Goal: Communication & Community: Answer question/provide support

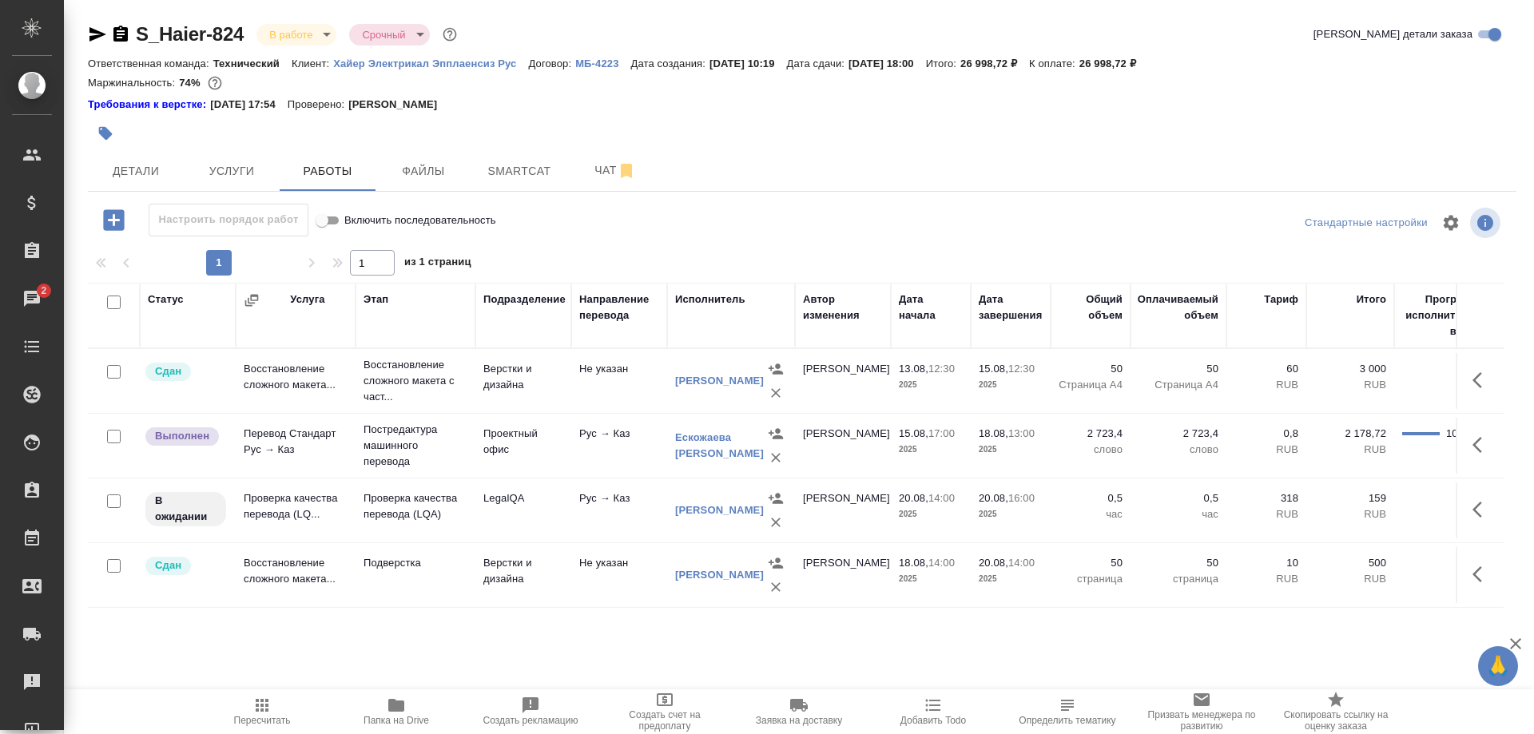
click at [410, 707] on span "Папка на Drive" at bounding box center [396, 711] width 115 height 30
click at [388, 718] on span "Папка на Drive" at bounding box center [397, 720] width 66 height 11
click at [582, 172] on span "Чат" at bounding box center [615, 171] width 77 height 20
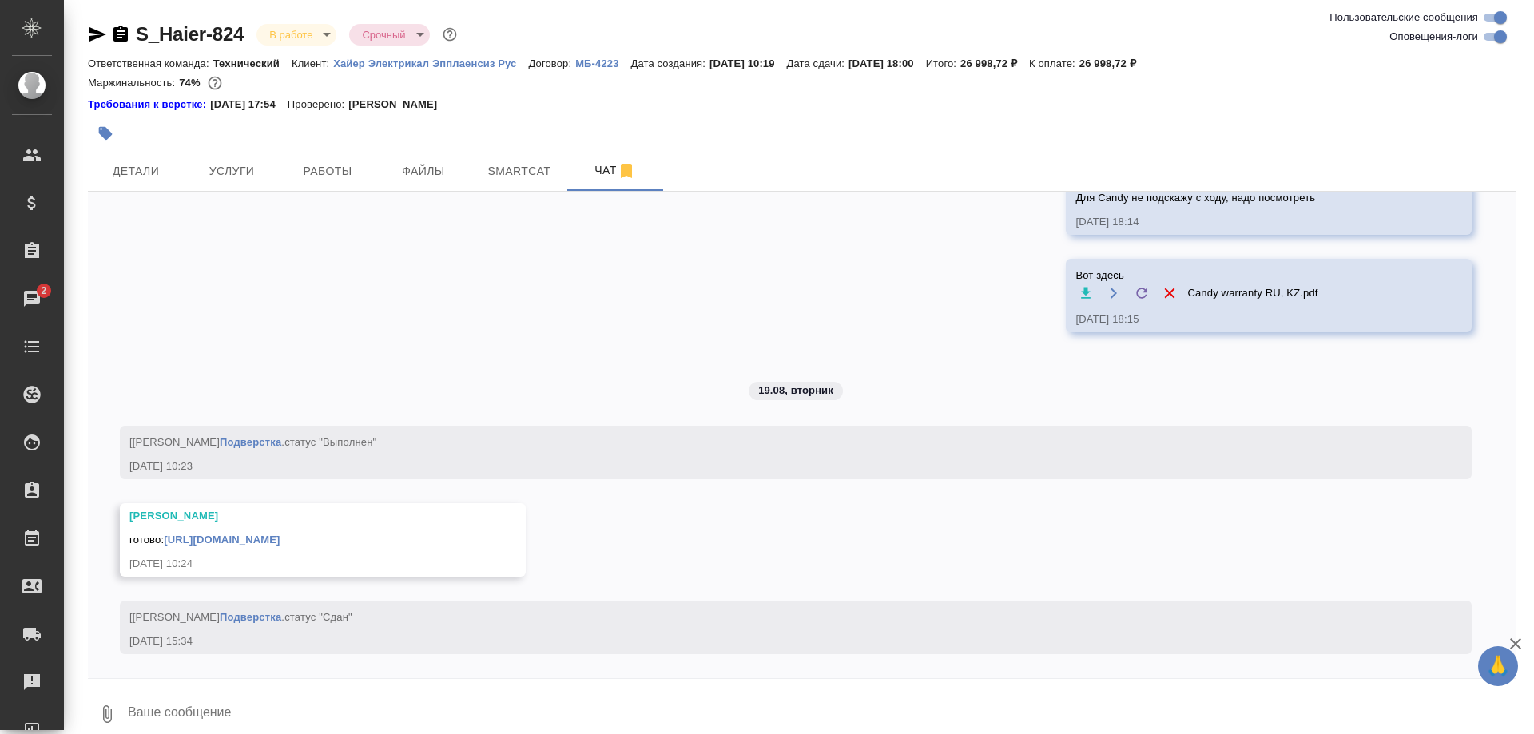
scroll to position [8281, 0]
click at [527, 684] on div at bounding box center [802, 683] width 1429 height 8
click at [526, 705] on textarea at bounding box center [821, 714] width 1391 height 54
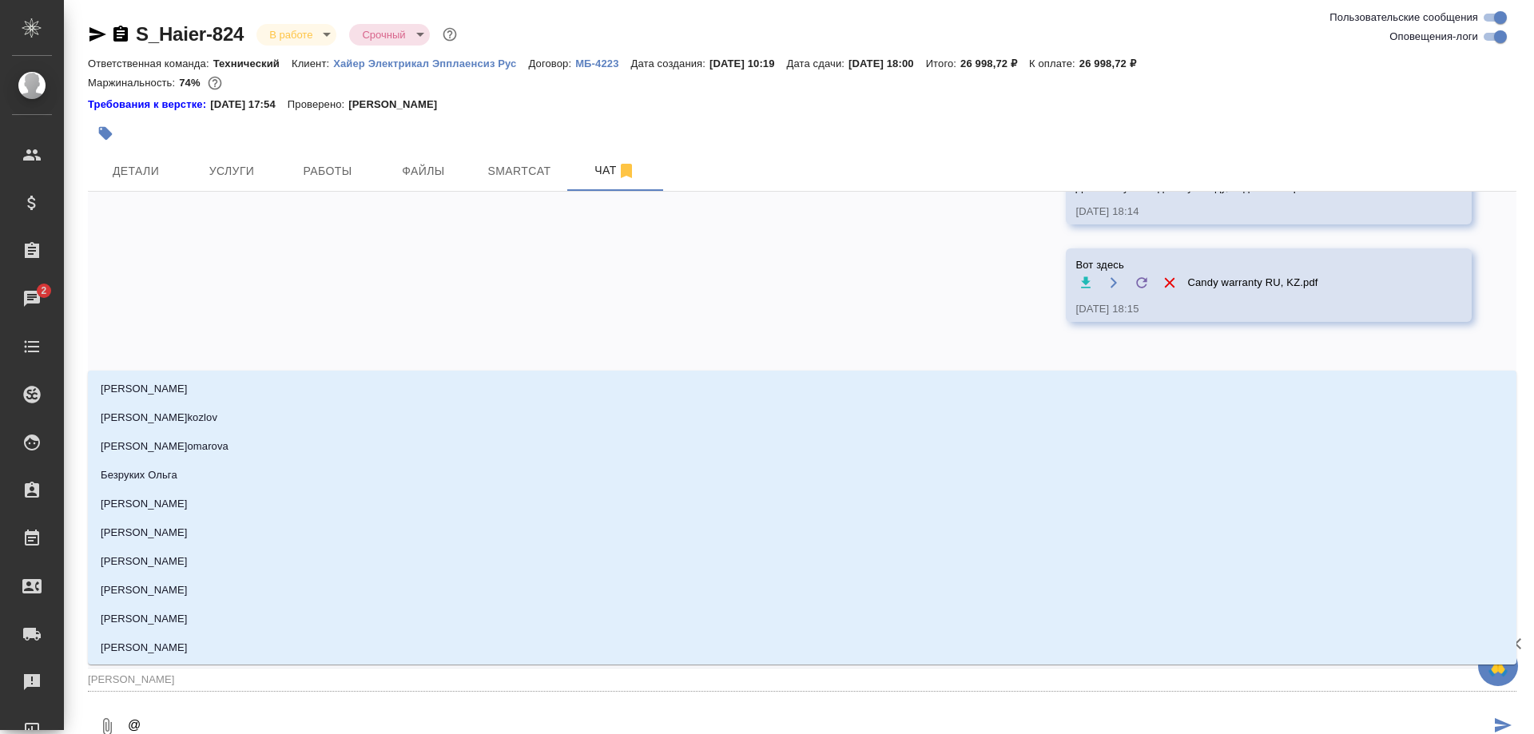
type textarea "@а"
type input "а"
type textarea "@ар"
type input "ар"
type textarea "@аре"
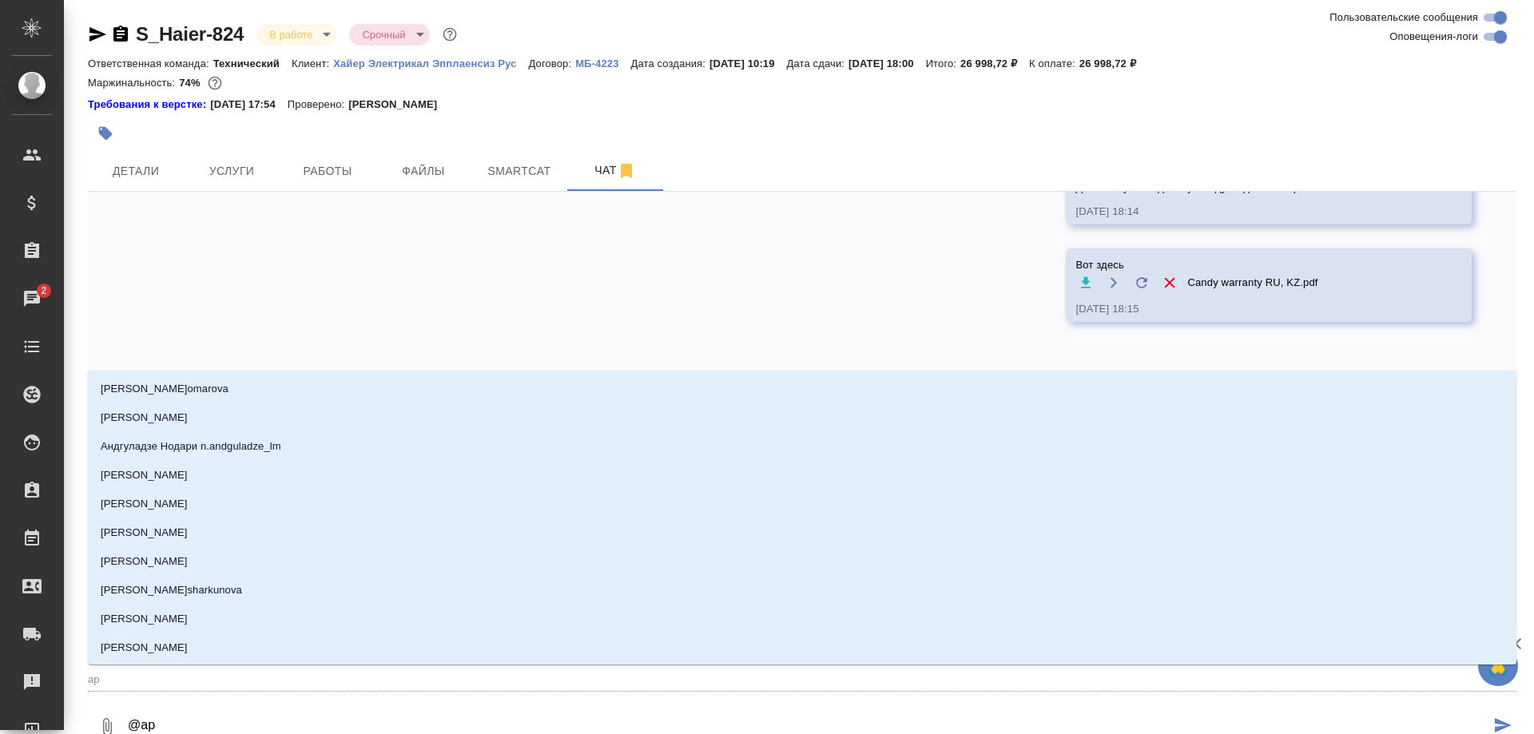
type input "аре"
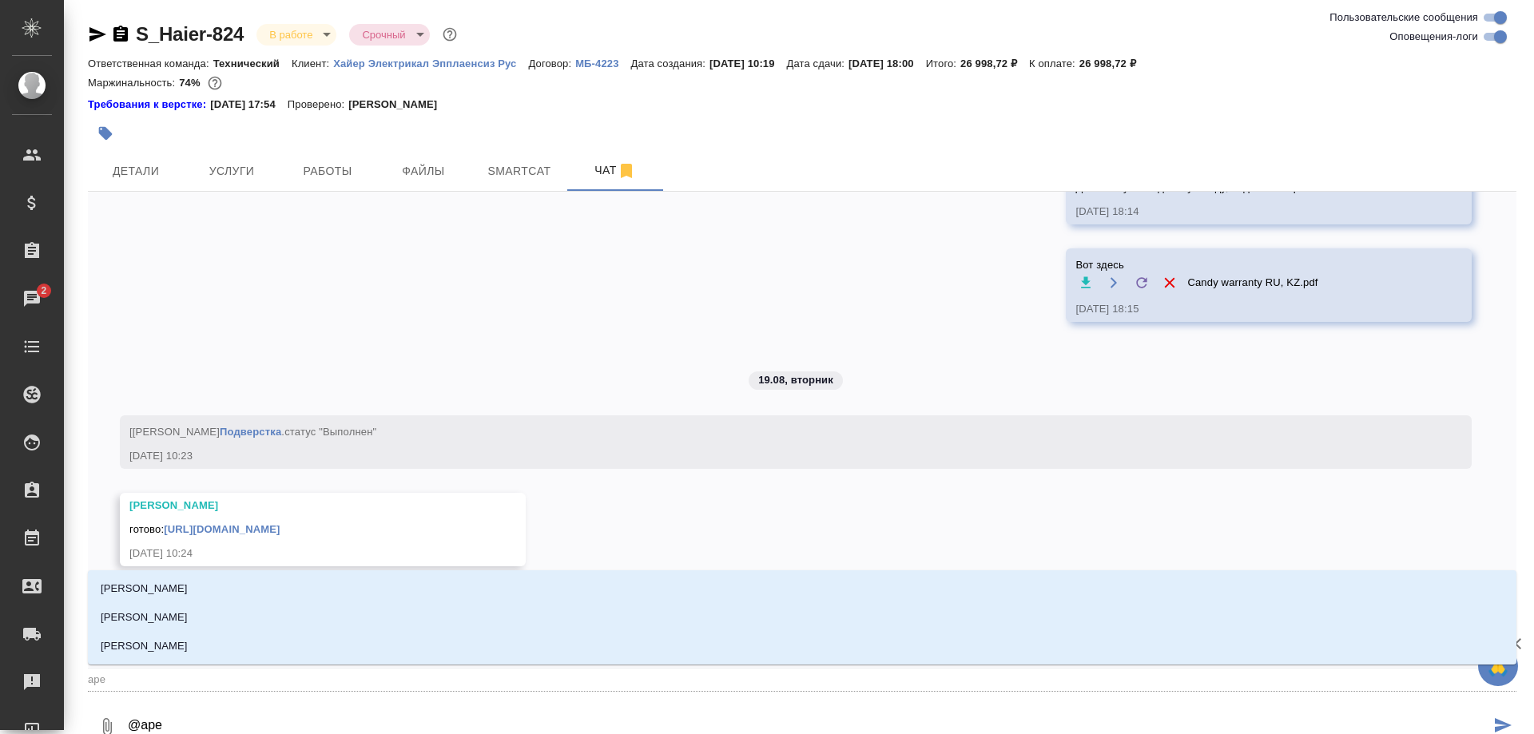
type textarea "@арес"
type input "арес"
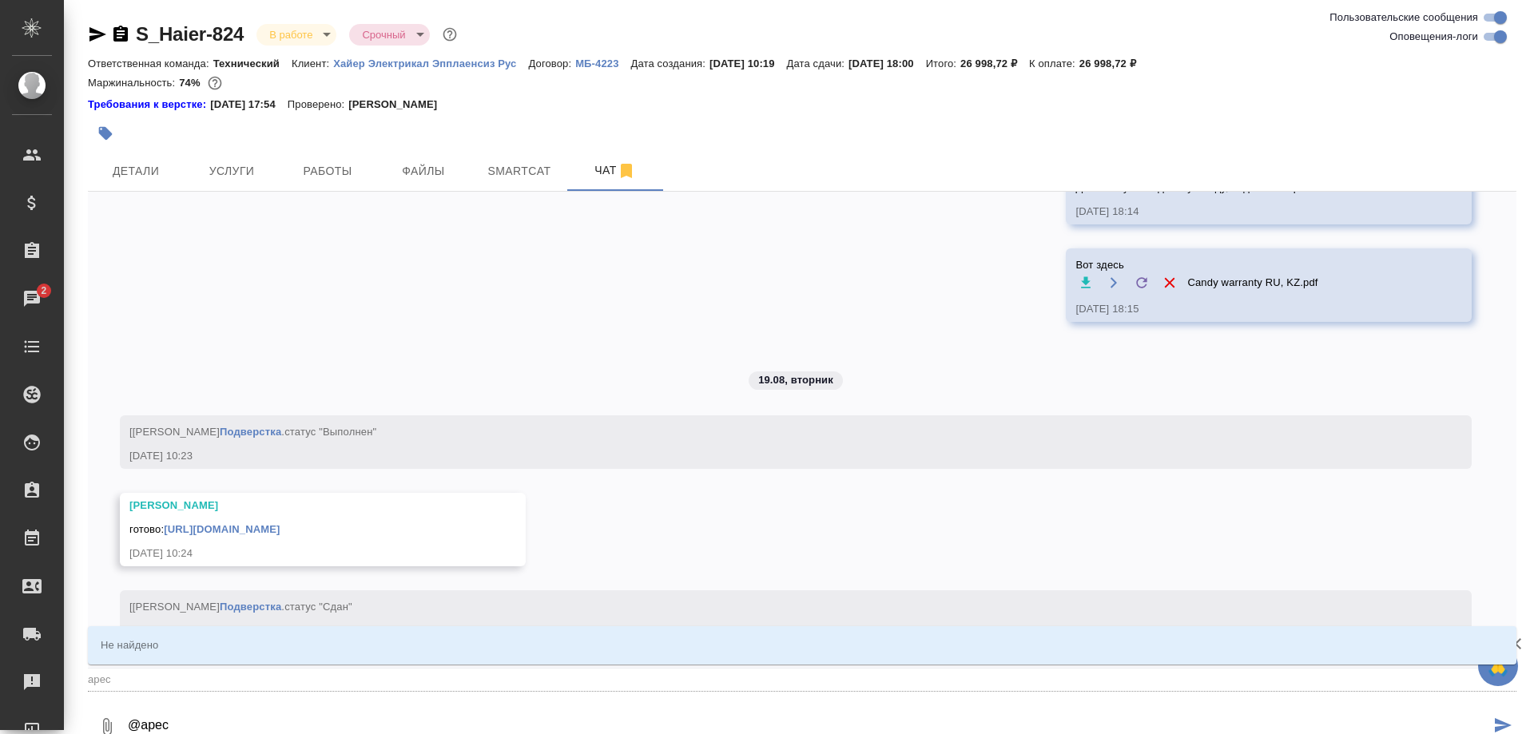
type textarea "@аресе"
type input "аресе"
type textarea "@аресень"
type input "аресень"
type textarea "@арсень"
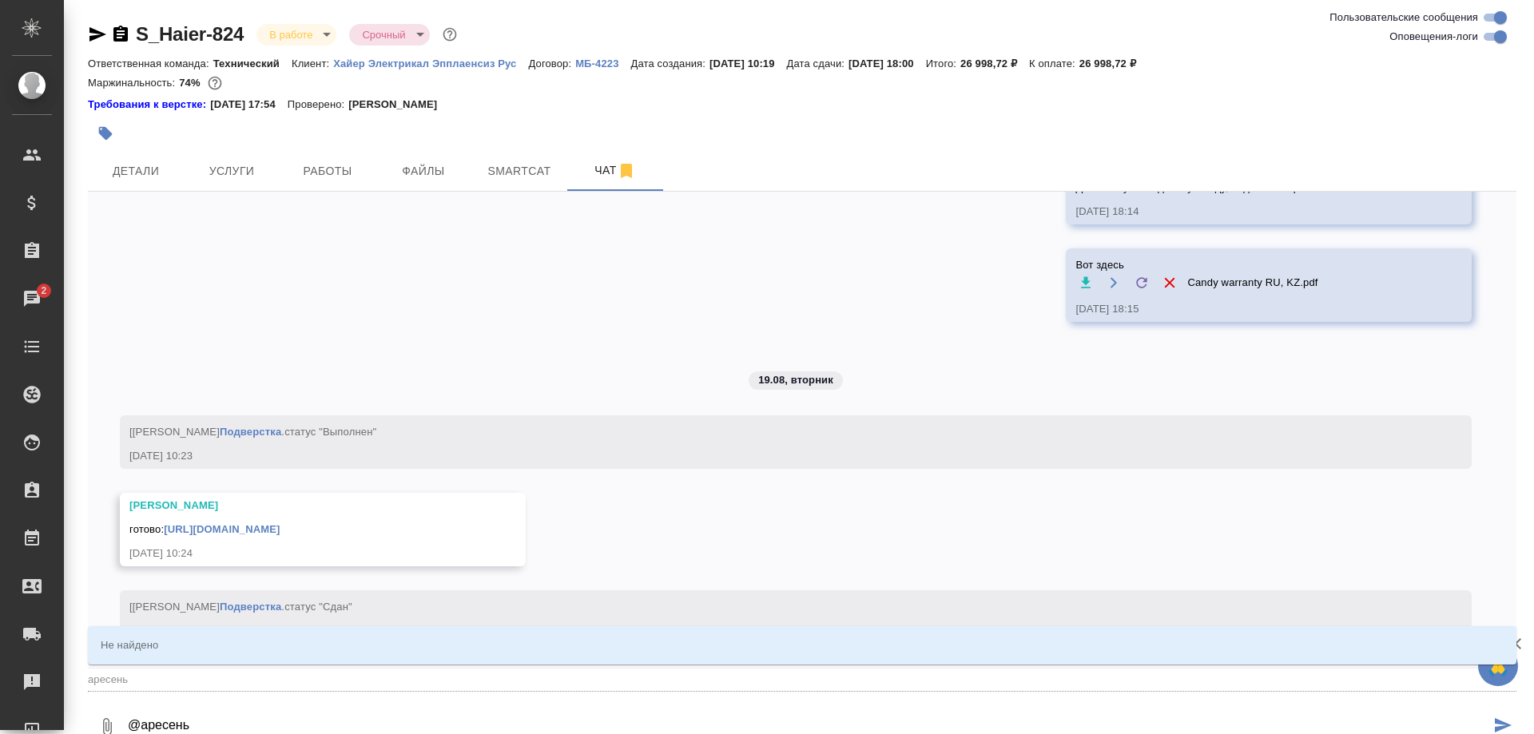
type input "арс"
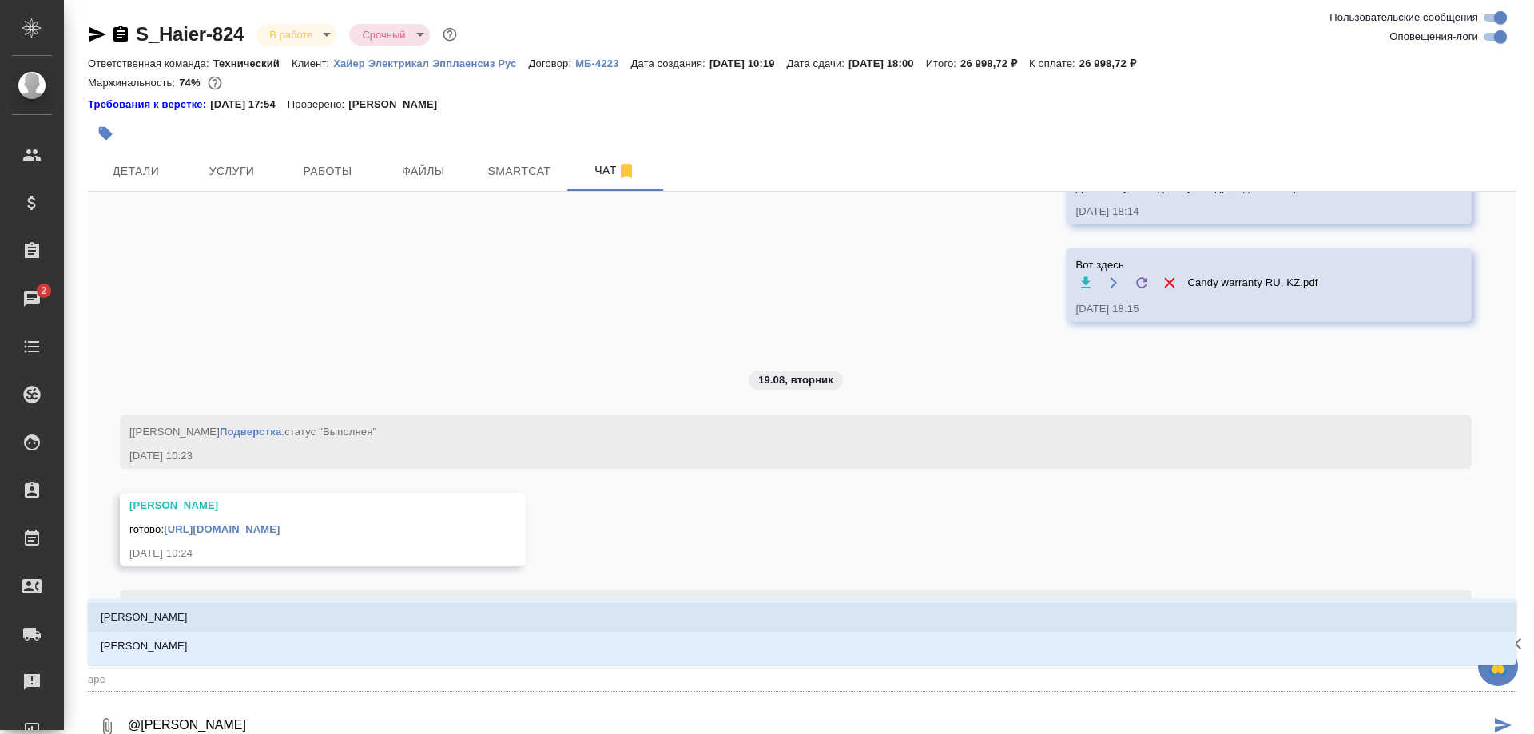
click at [157, 612] on p "[PERSON_NAME]" at bounding box center [144, 618] width 87 height 16
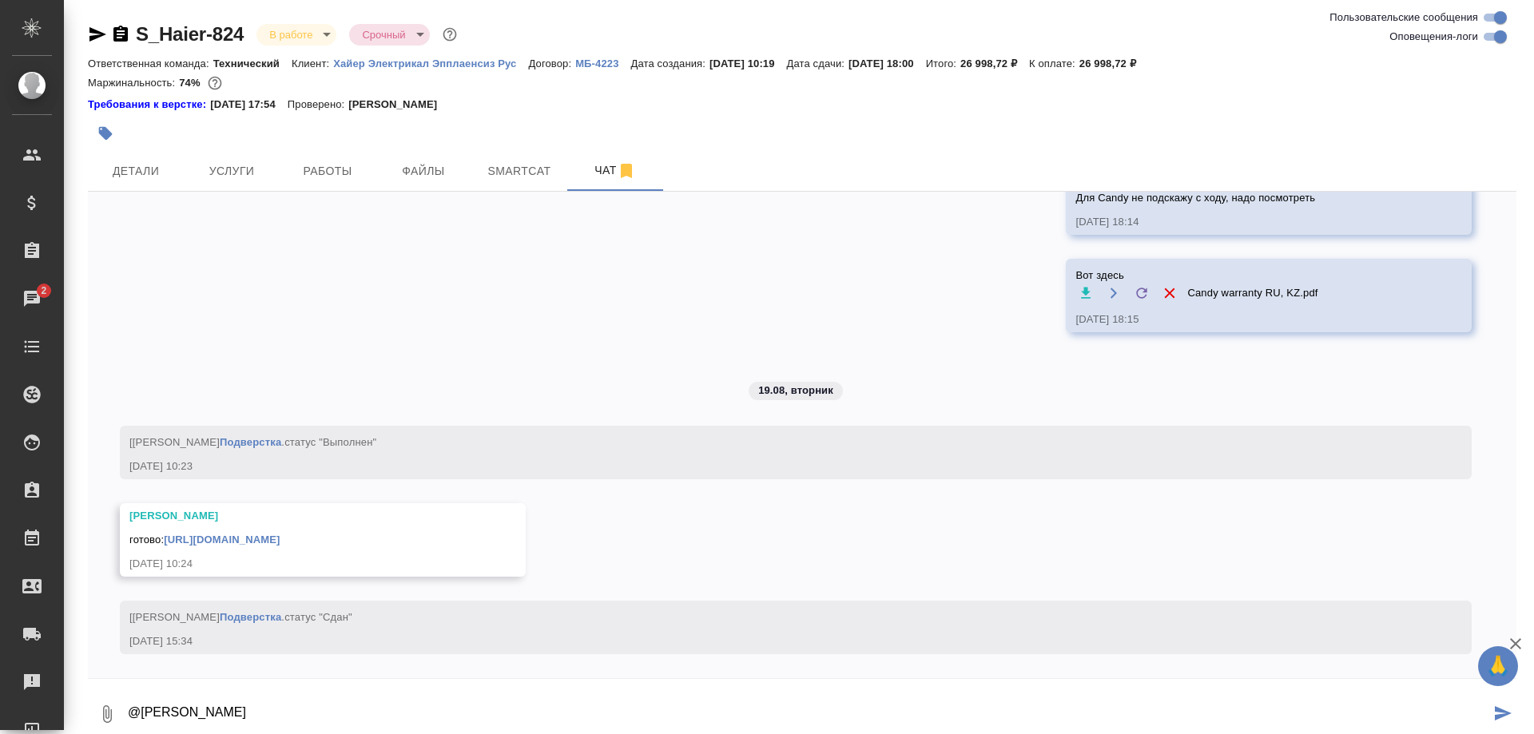
click at [276, 704] on textarea "@Арсеньева Вера ень" at bounding box center [808, 714] width 1364 height 54
paste textarea "https://drive.awatera.com/s/7C7r9Kt7RxEa4N5"
click at [292, 710] on textarea "@Арсеньева Вера, привет! https://drive.awatera.com/s/7C7r9Kt7RxEa4N5" at bounding box center [808, 714] width 1364 height 54
type textarea "@Арсеньева Вера, привет! Размеченные файлы по ссылке: https://drive.awatera.com…"
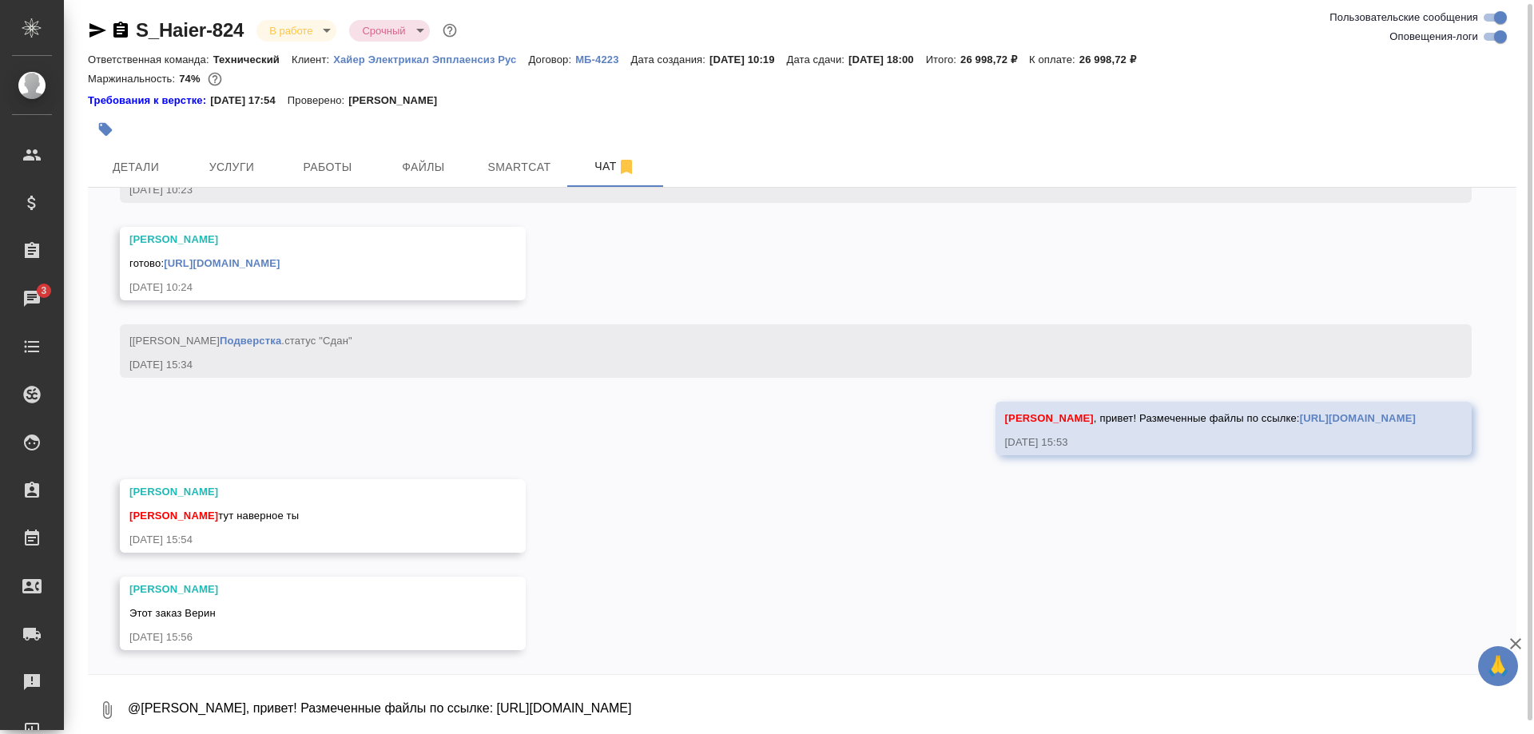
scroll to position [8554, 0]
click at [323, 164] on span "Работы" at bounding box center [327, 167] width 77 height 20
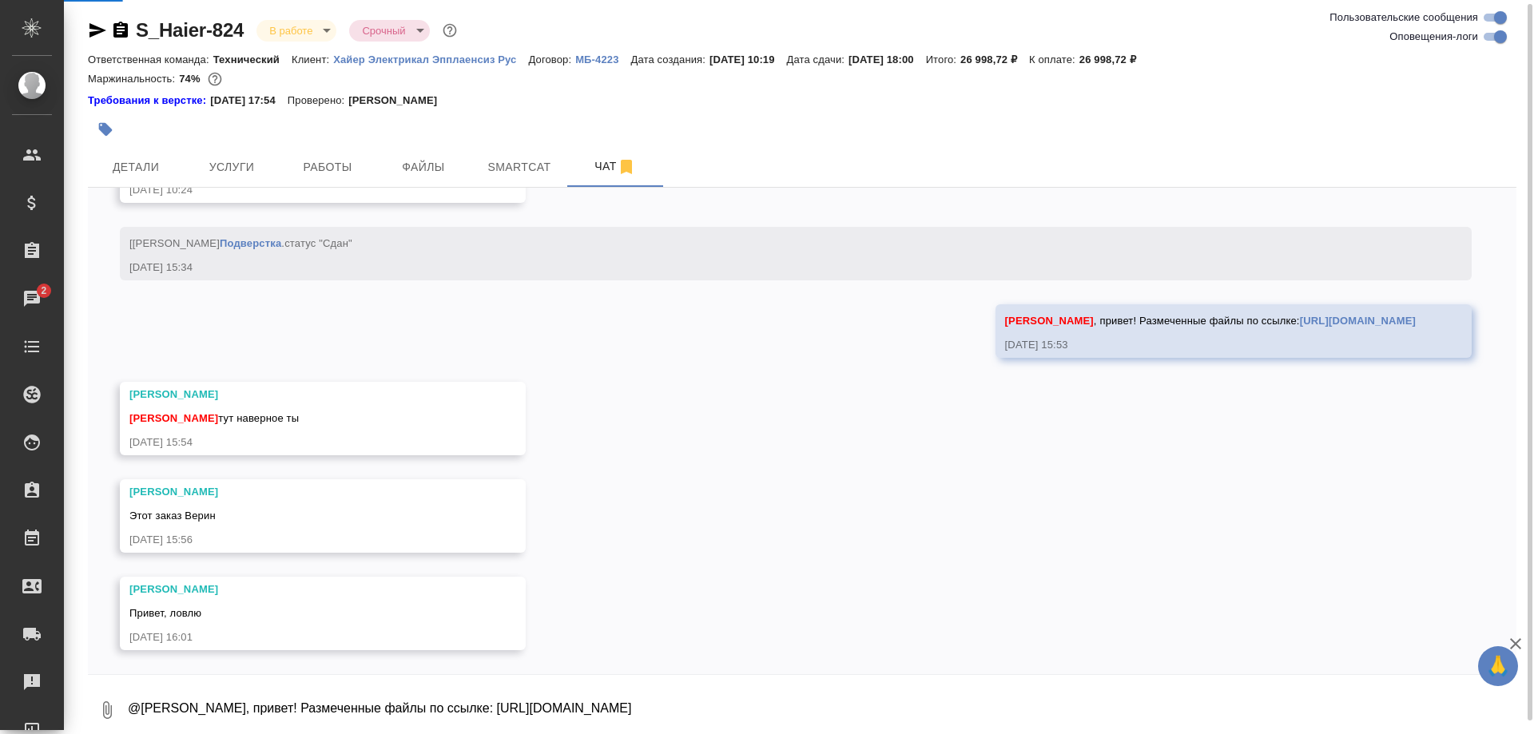
scroll to position [8651, 0]
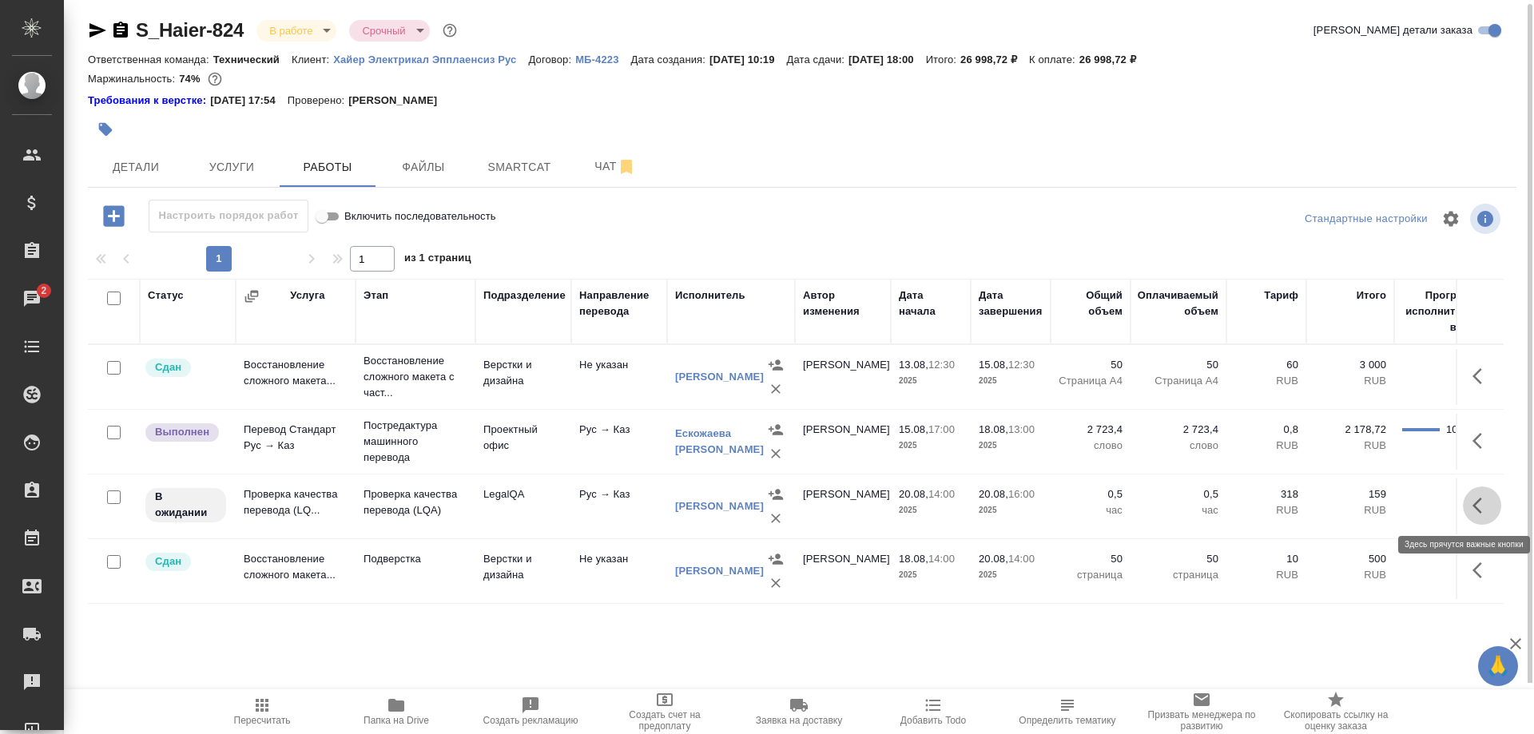
click at [1469, 504] on button "button" at bounding box center [1482, 506] width 38 height 38
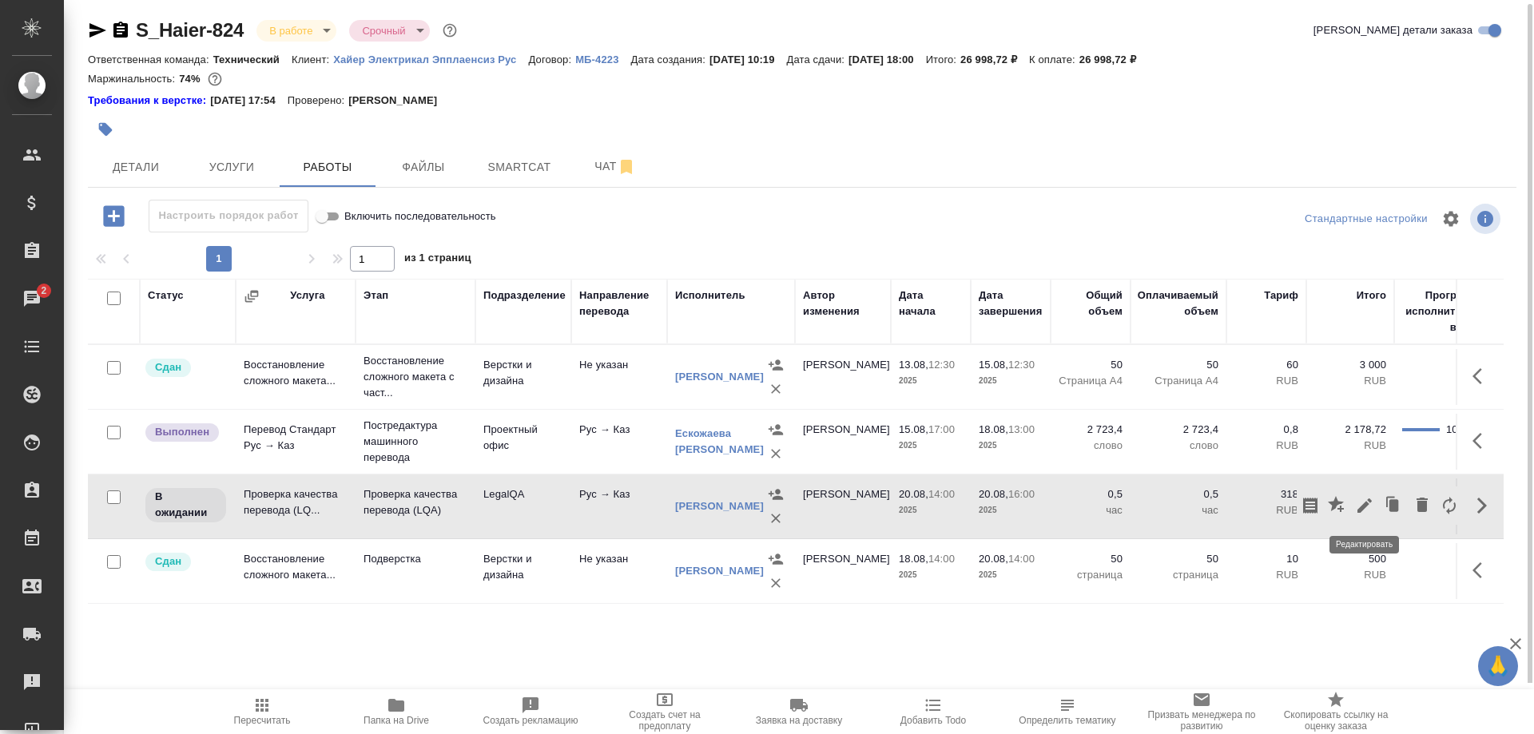
click at [1364, 508] on icon "button" at bounding box center [1365, 506] width 14 height 14
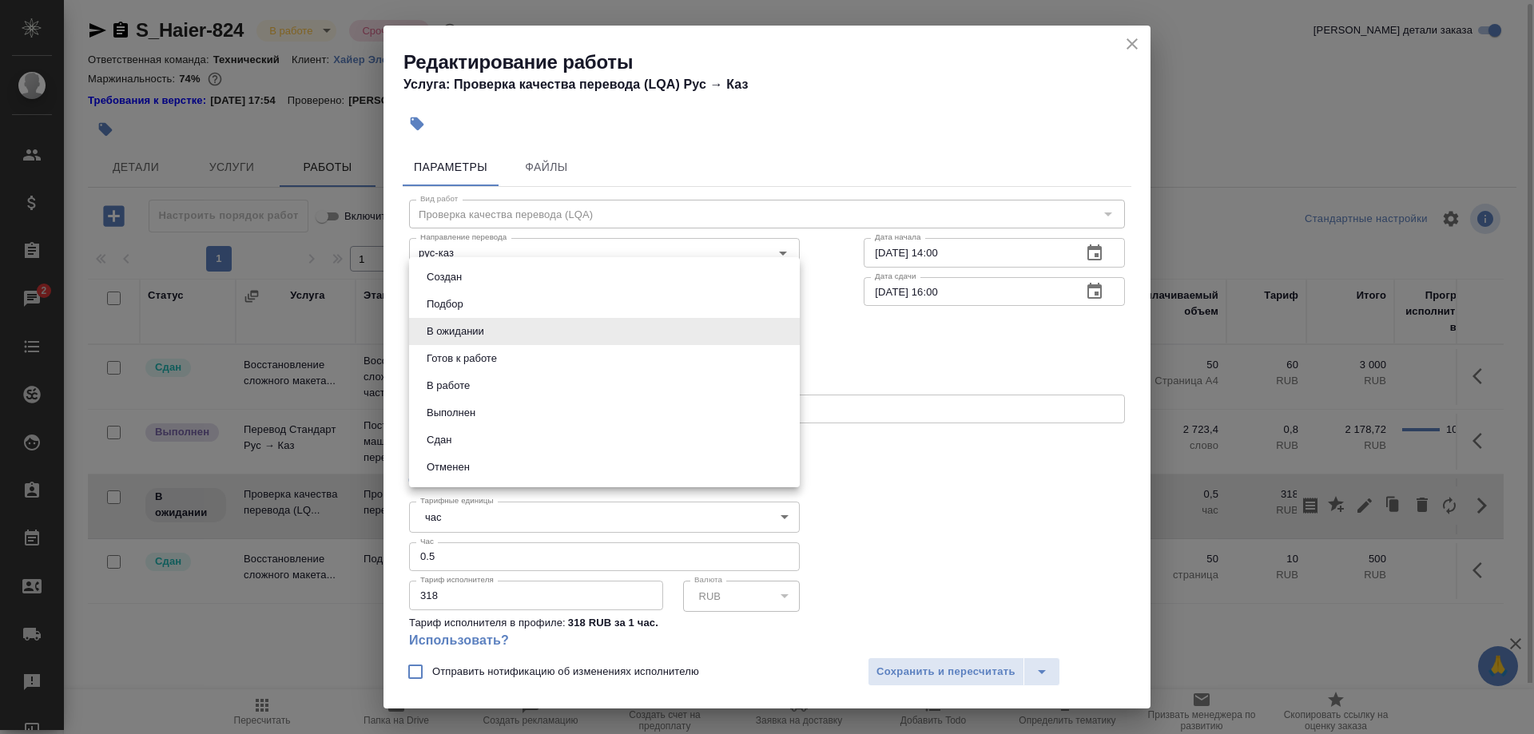
click at [567, 322] on body "🙏 .cls-1 fill:#fff; AWATERA Shirina Sabina Клиенты Спецификации Заказы 2 Чаты T…" at bounding box center [767, 367] width 1534 height 734
click at [437, 392] on button "В работе" at bounding box center [448, 386] width 53 height 18
type input "inProgress"
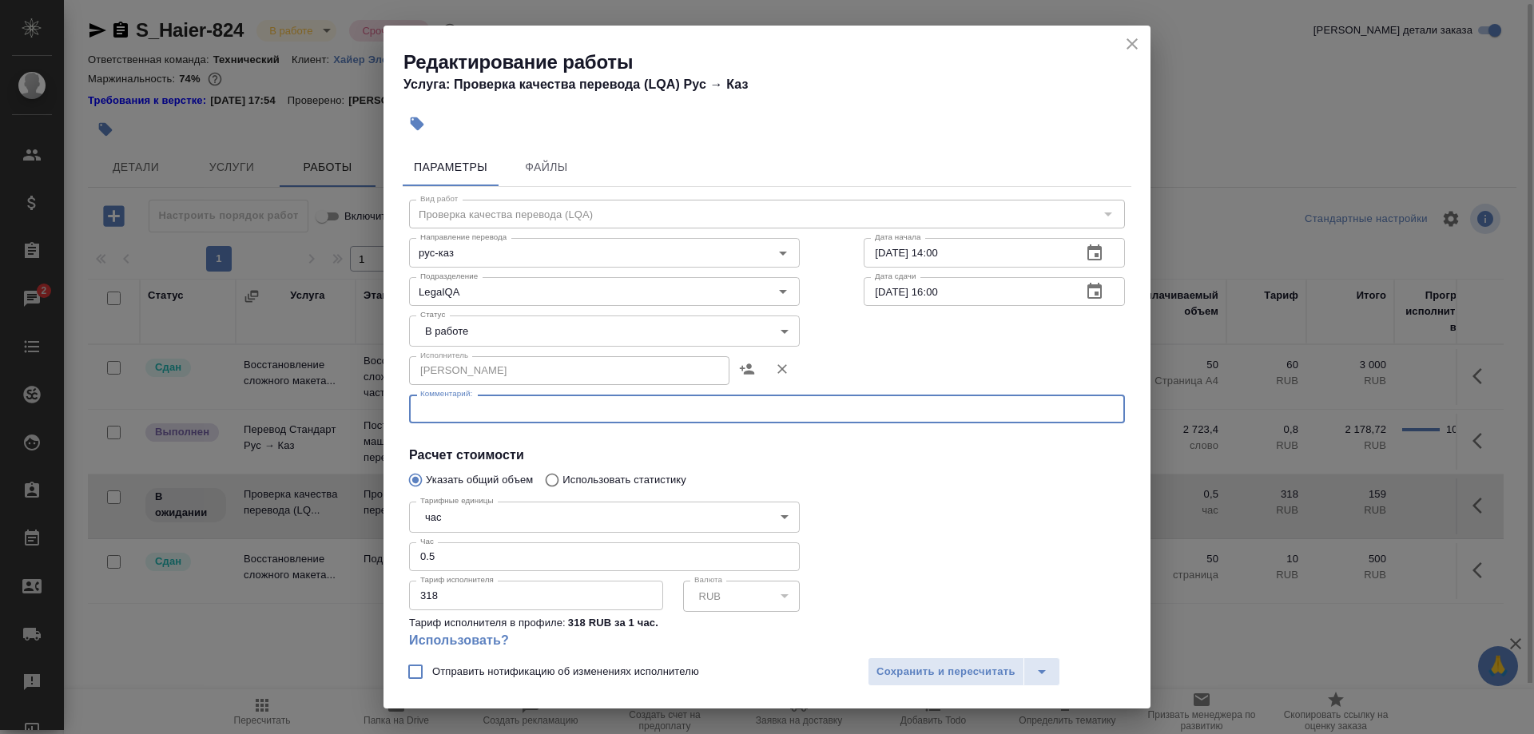
click at [671, 412] on textarea at bounding box center [767, 410] width 694 height 12
type textarea "Проверка 19.08"
click at [898, 670] on span "Сохранить и пересчитать" at bounding box center [946, 672] width 139 height 18
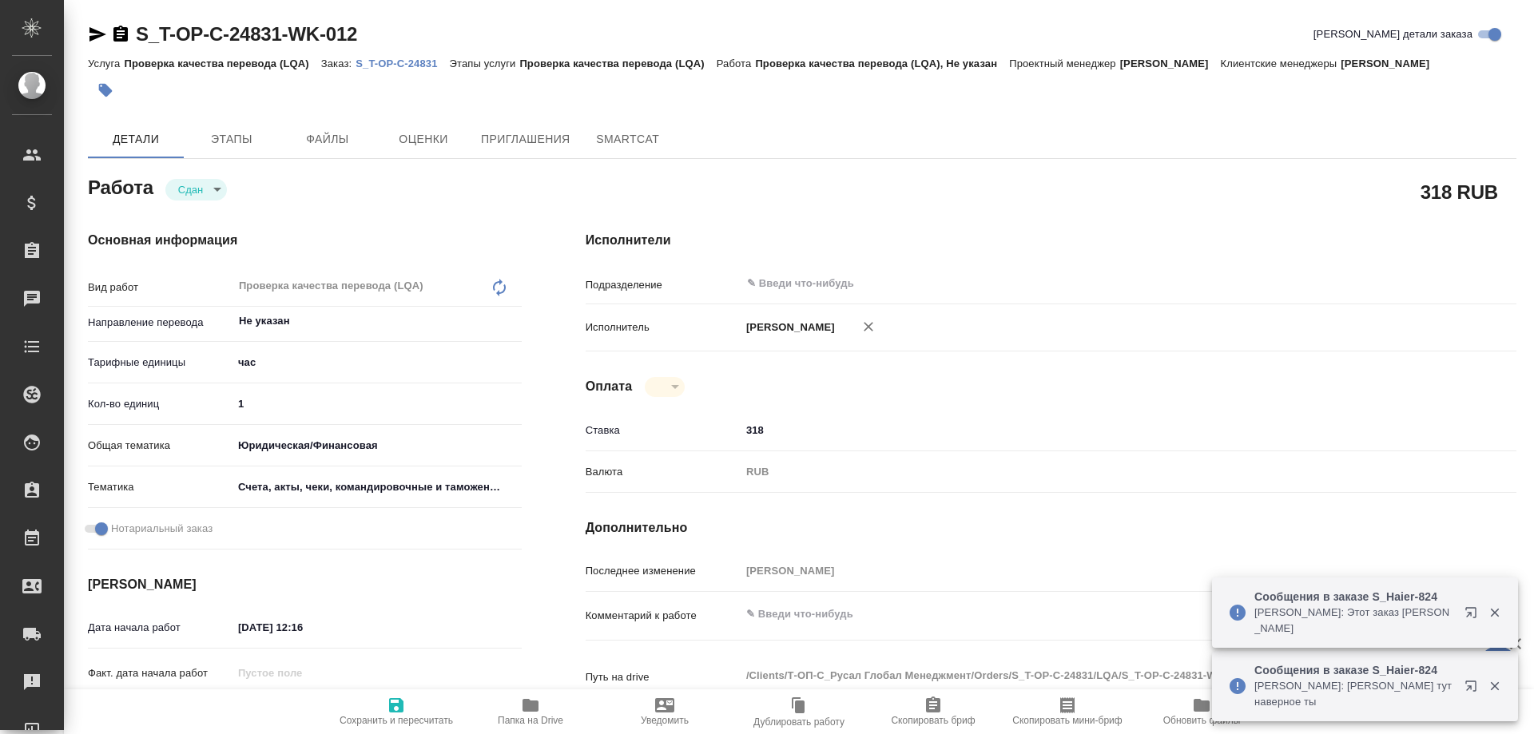
type textarea "x"
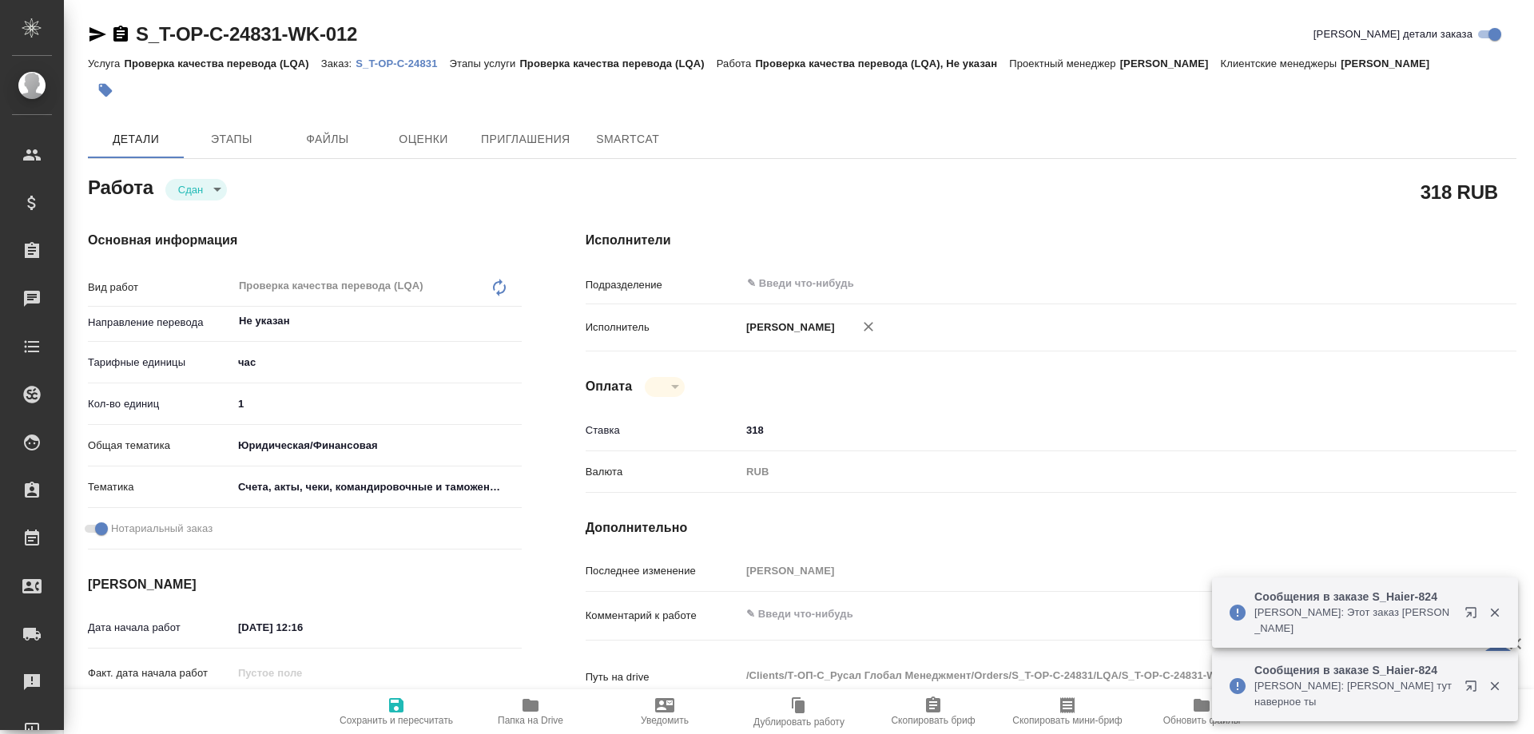
type textarea "x"
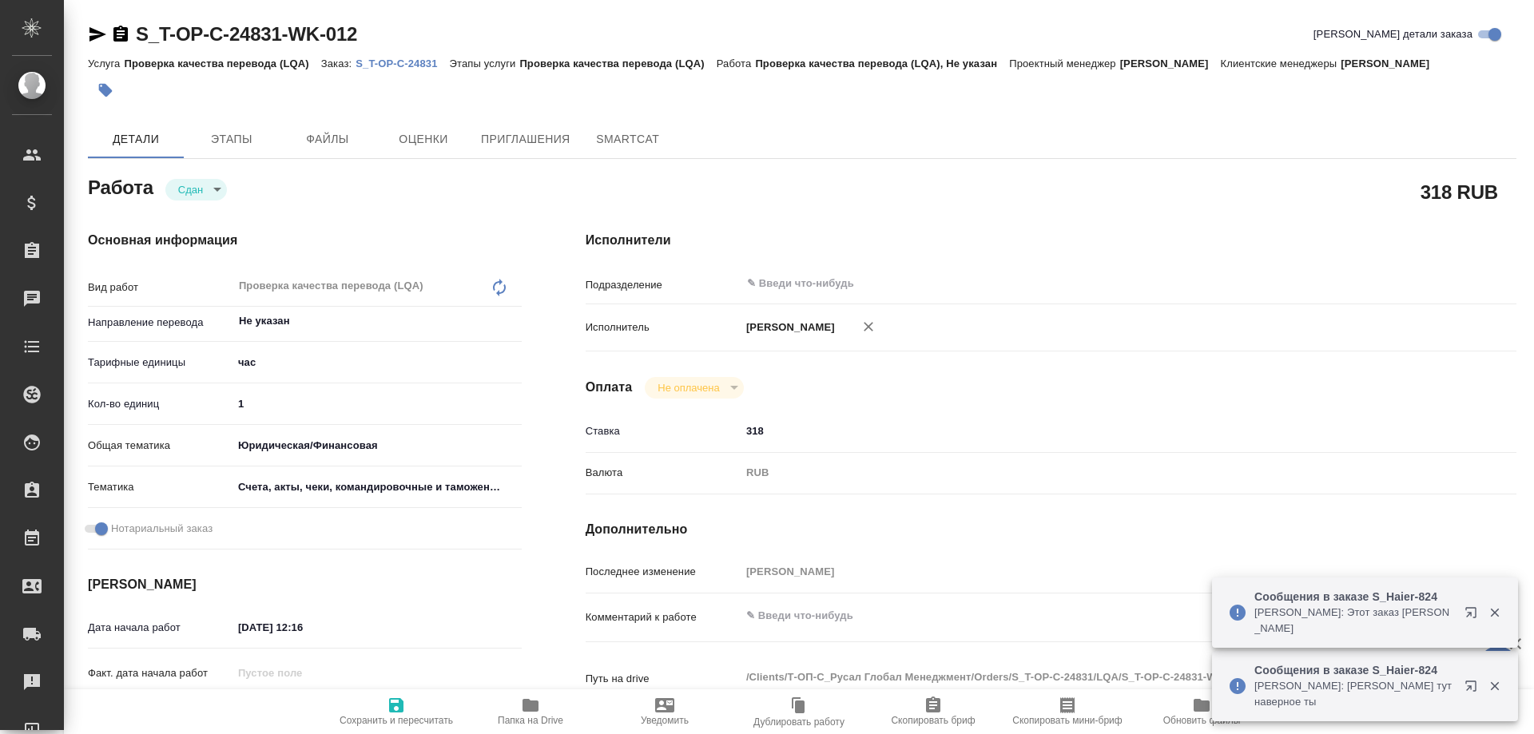
type textarea "x"
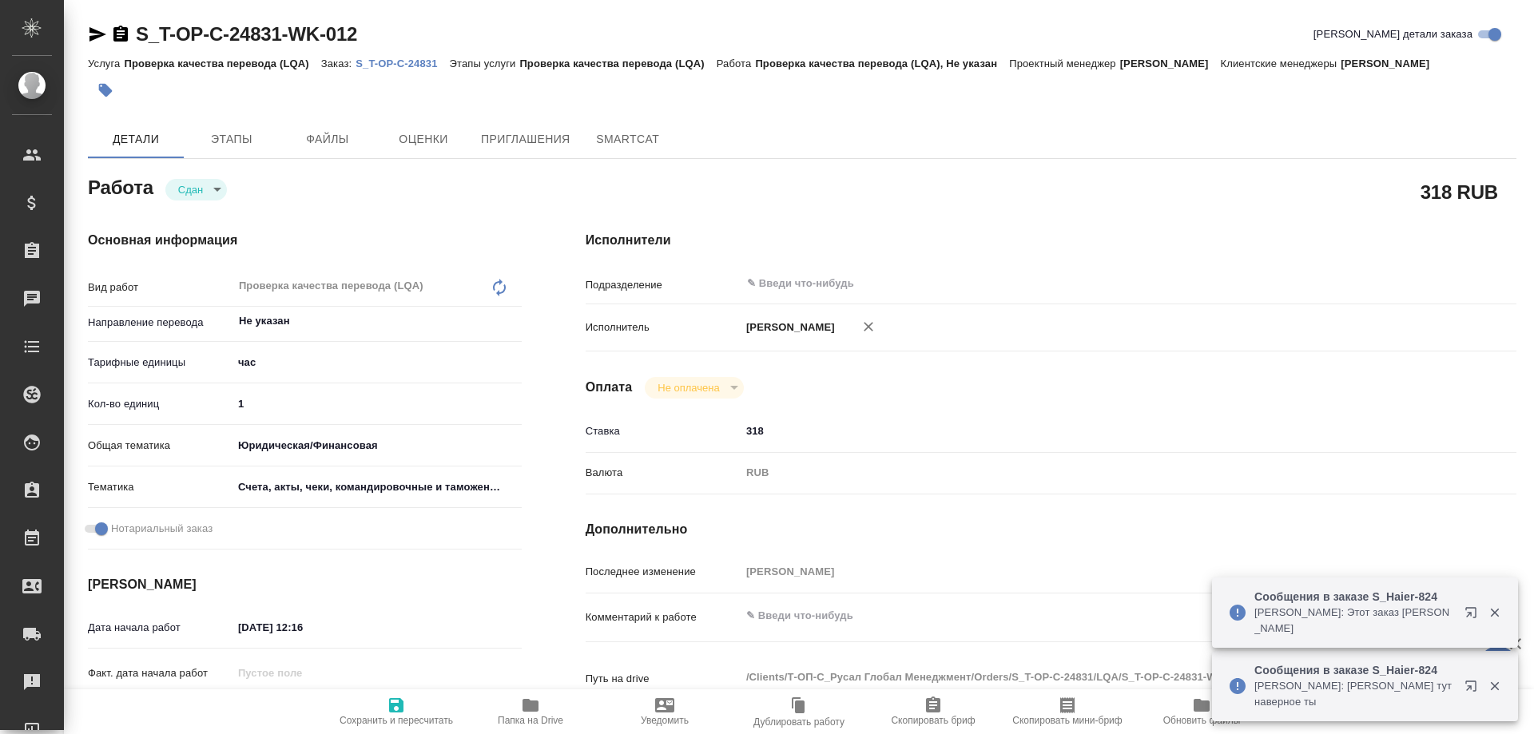
type textarea "x"
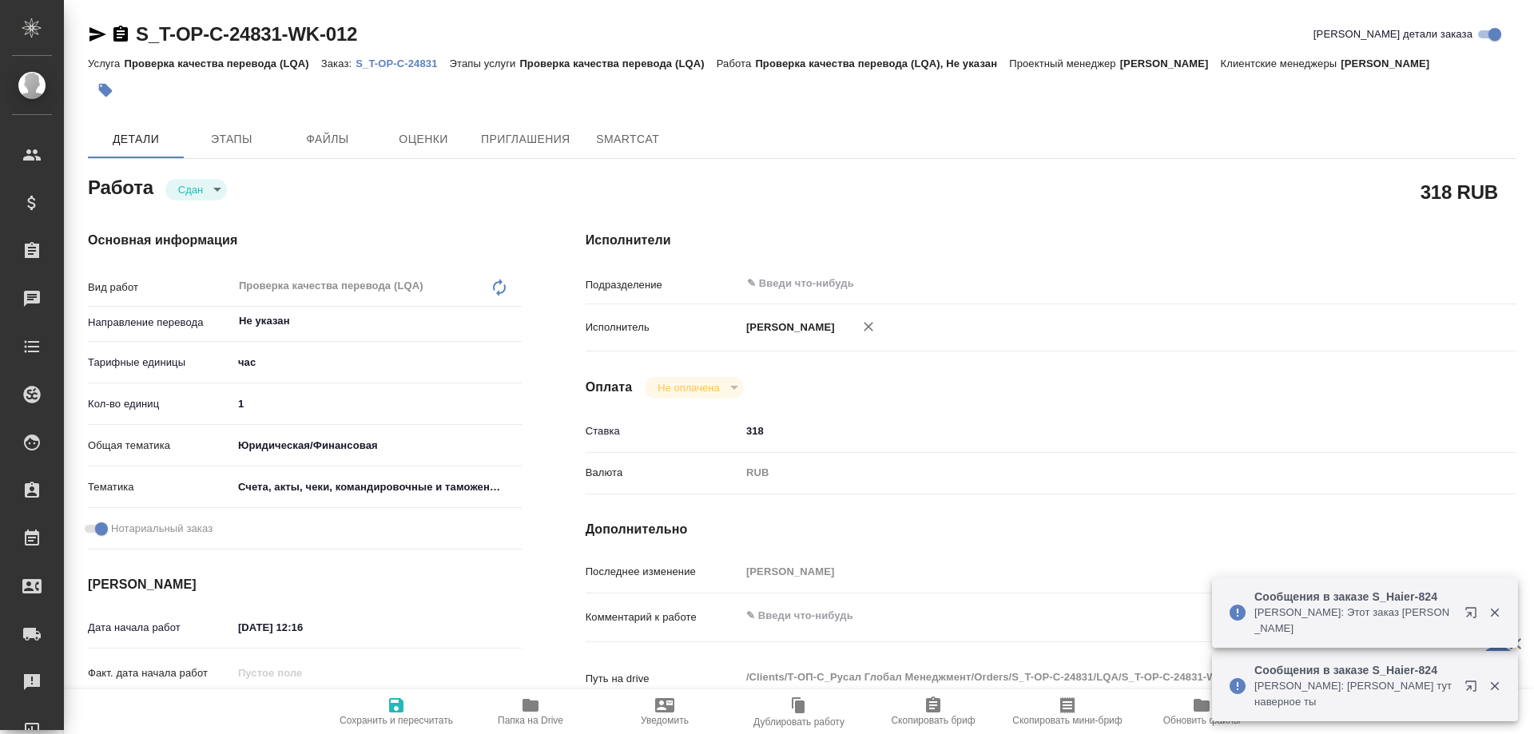
type textarea "x"
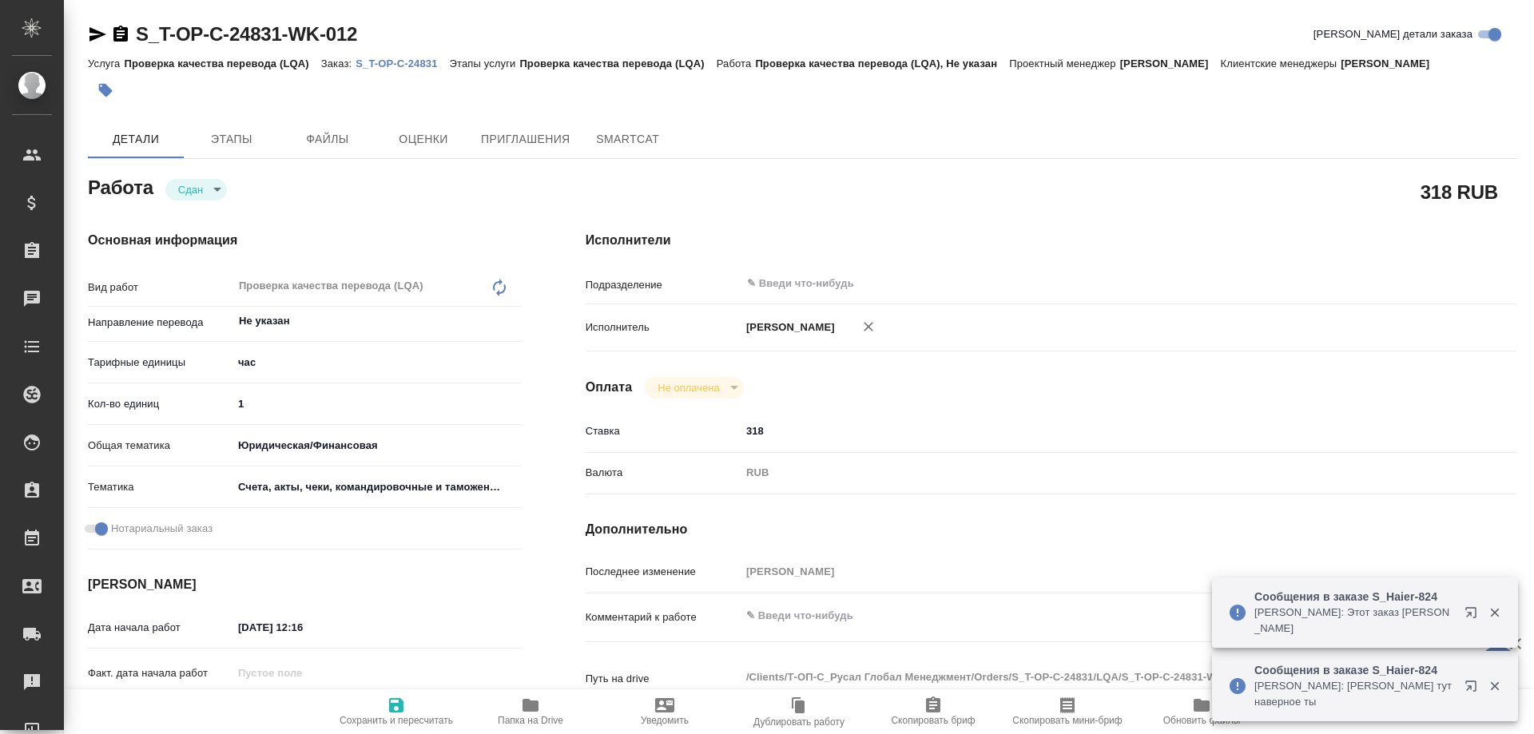
type textarea "x"
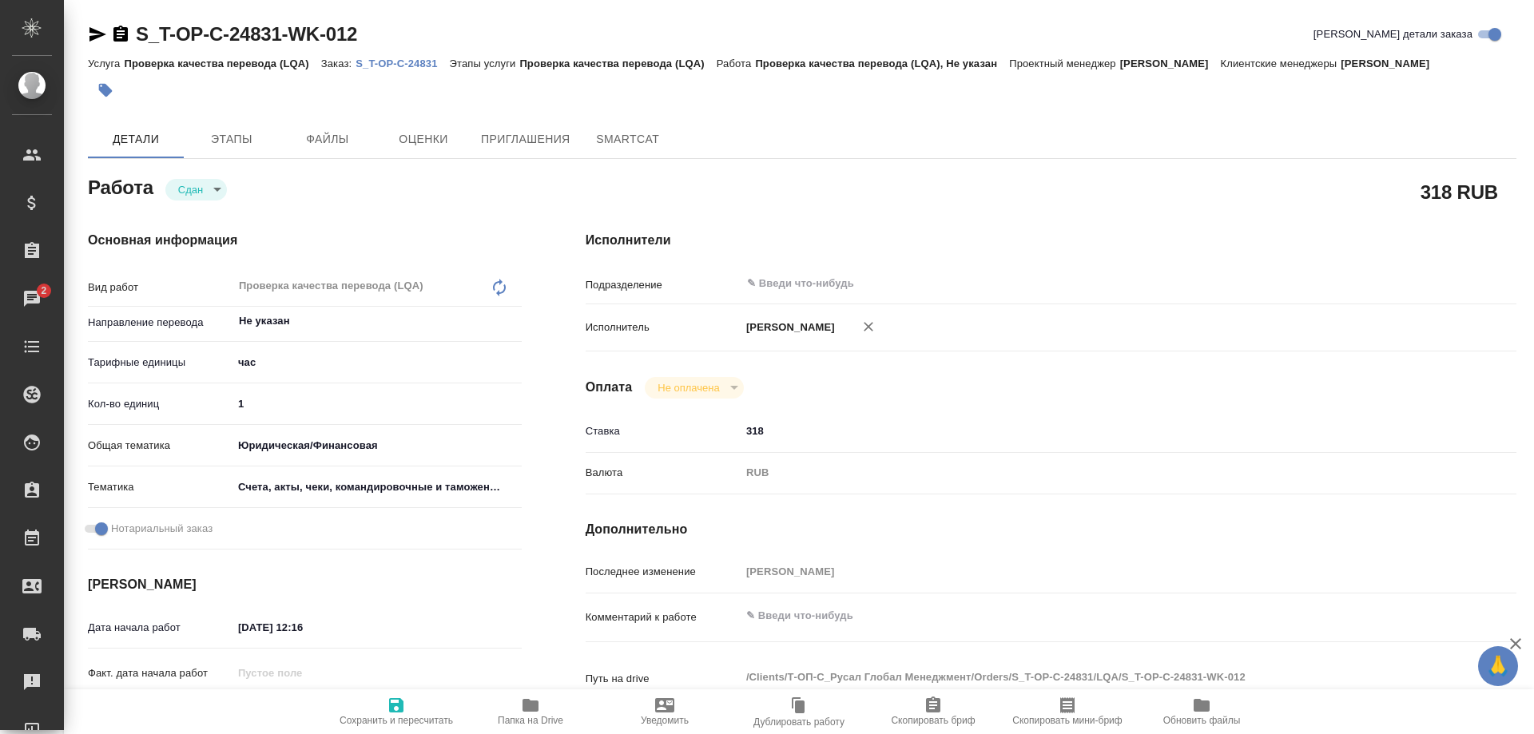
click at [376, 65] on p "S_T-OP-C-24831" at bounding box center [403, 64] width 94 height 12
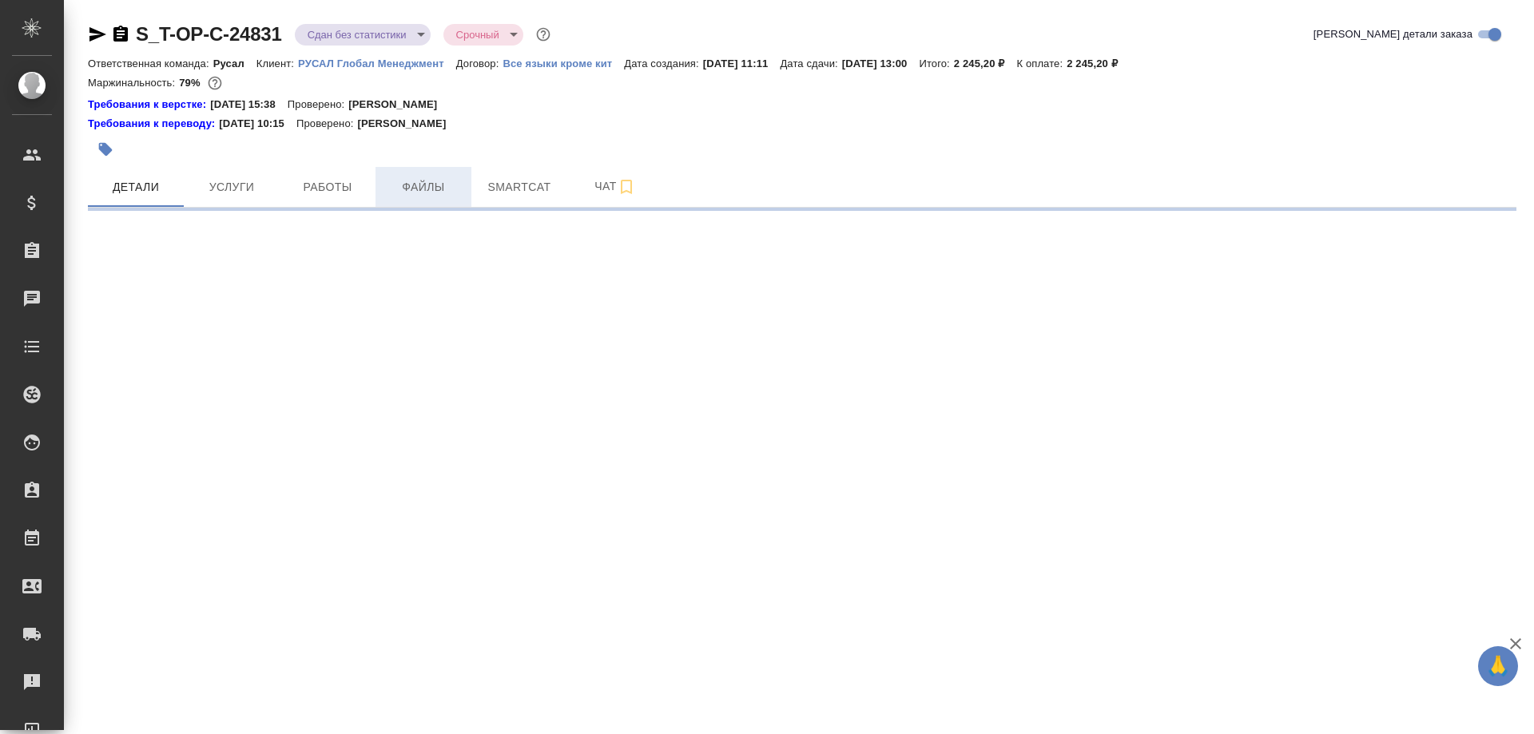
select select "RU"
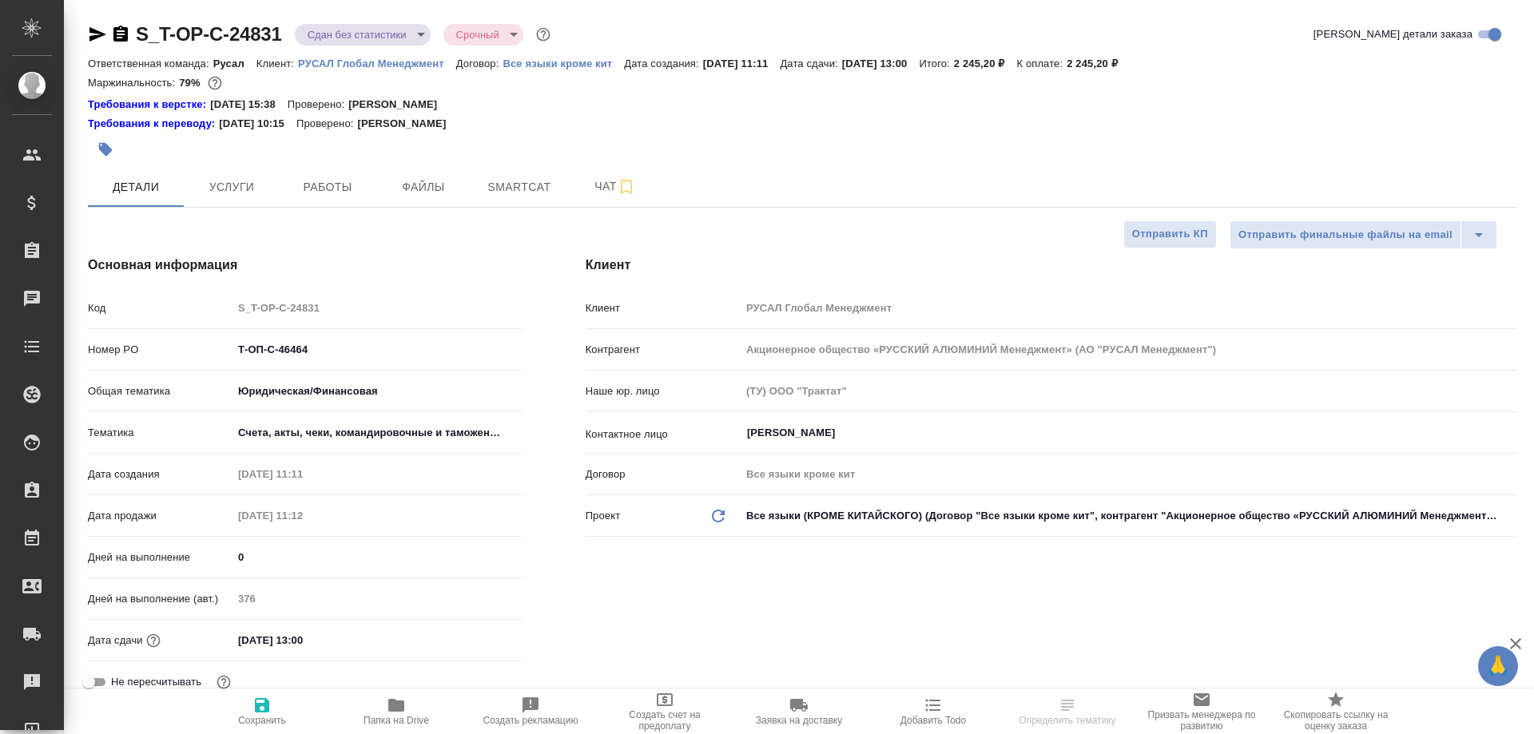
type textarea "x"
type input "Журавлева Александра"
click at [419, 710] on span "Папка на Drive" at bounding box center [396, 711] width 115 height 30
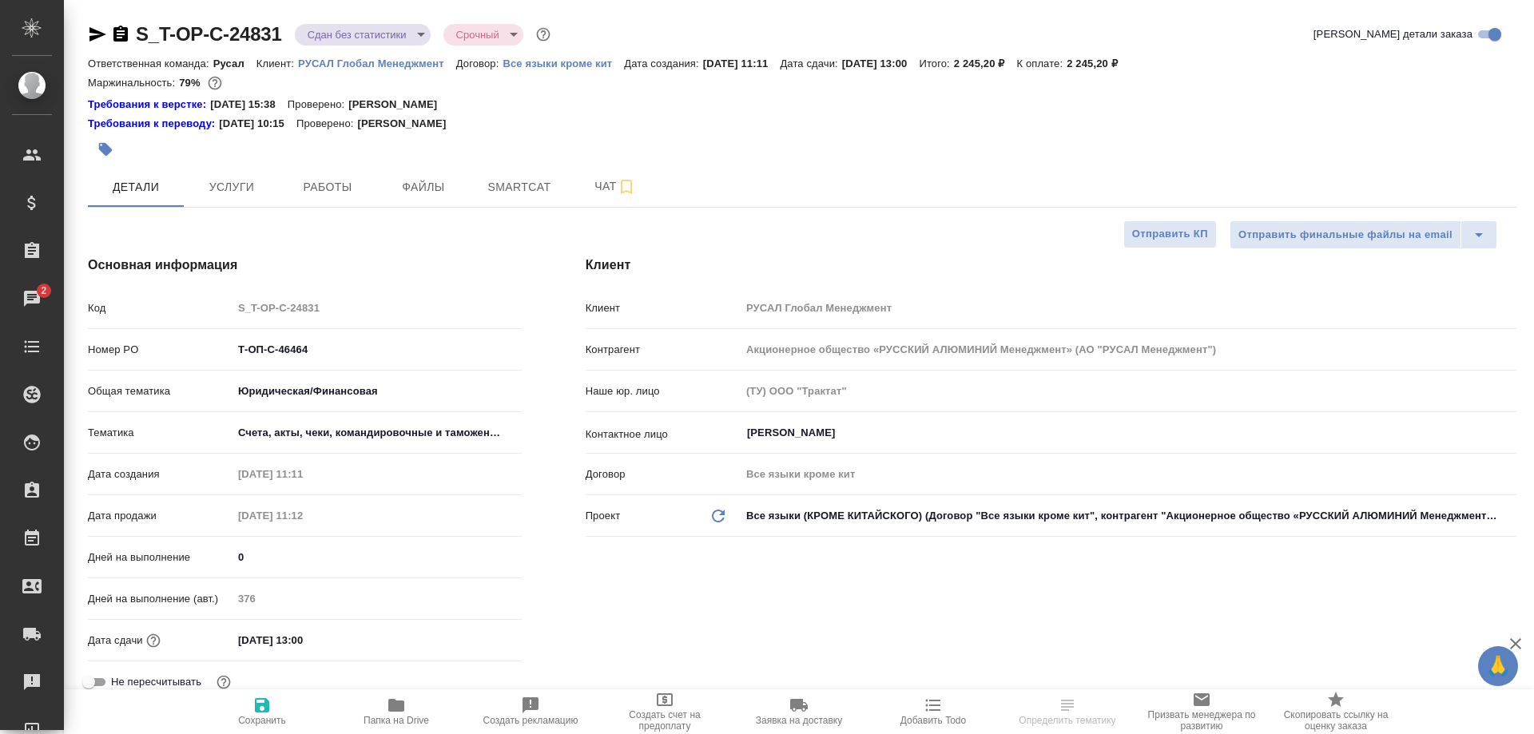
type textarea "x"
